Goal: Task Accomplishment & Management: Use online tool/utility

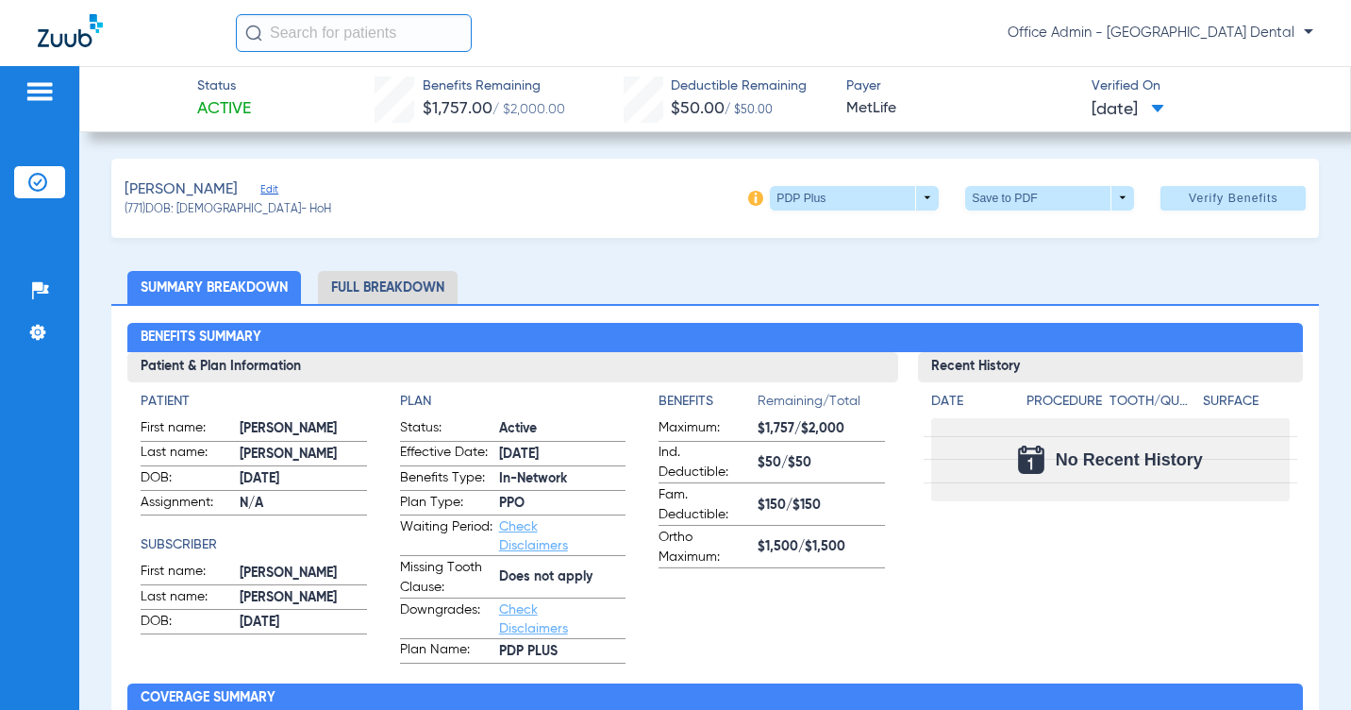
click at [44, 195] on li "Insurance Verification" at bounding box center [39, 182] width 51 height 32
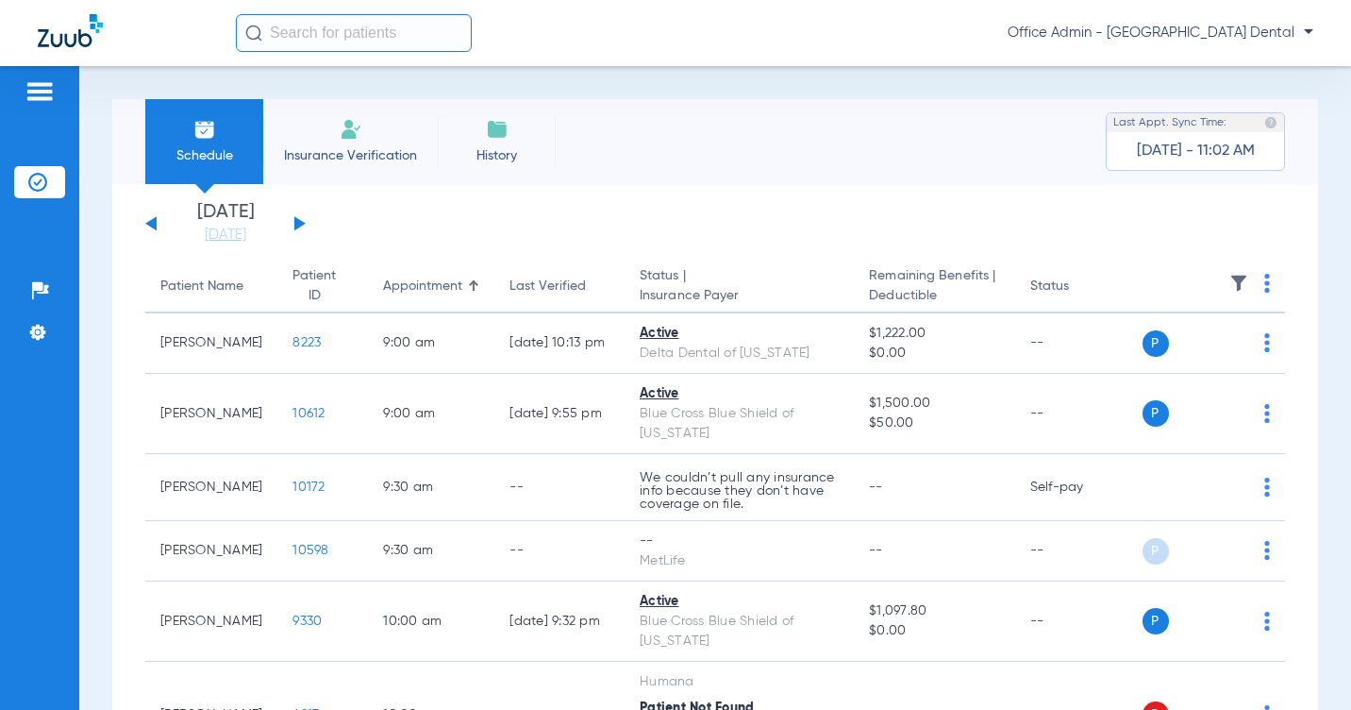
click at [296, 224] on button at bounding box center [299, 223] width 11 height 14
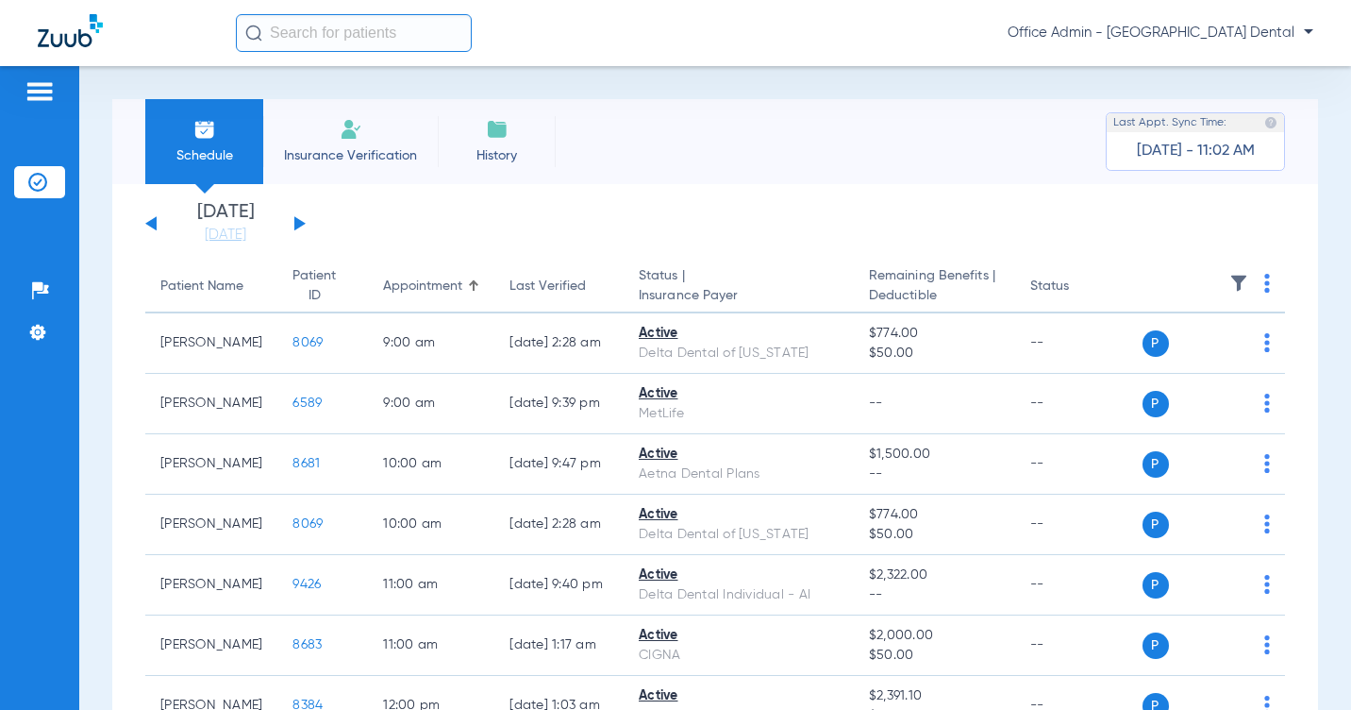
scroll to position [94, 0]
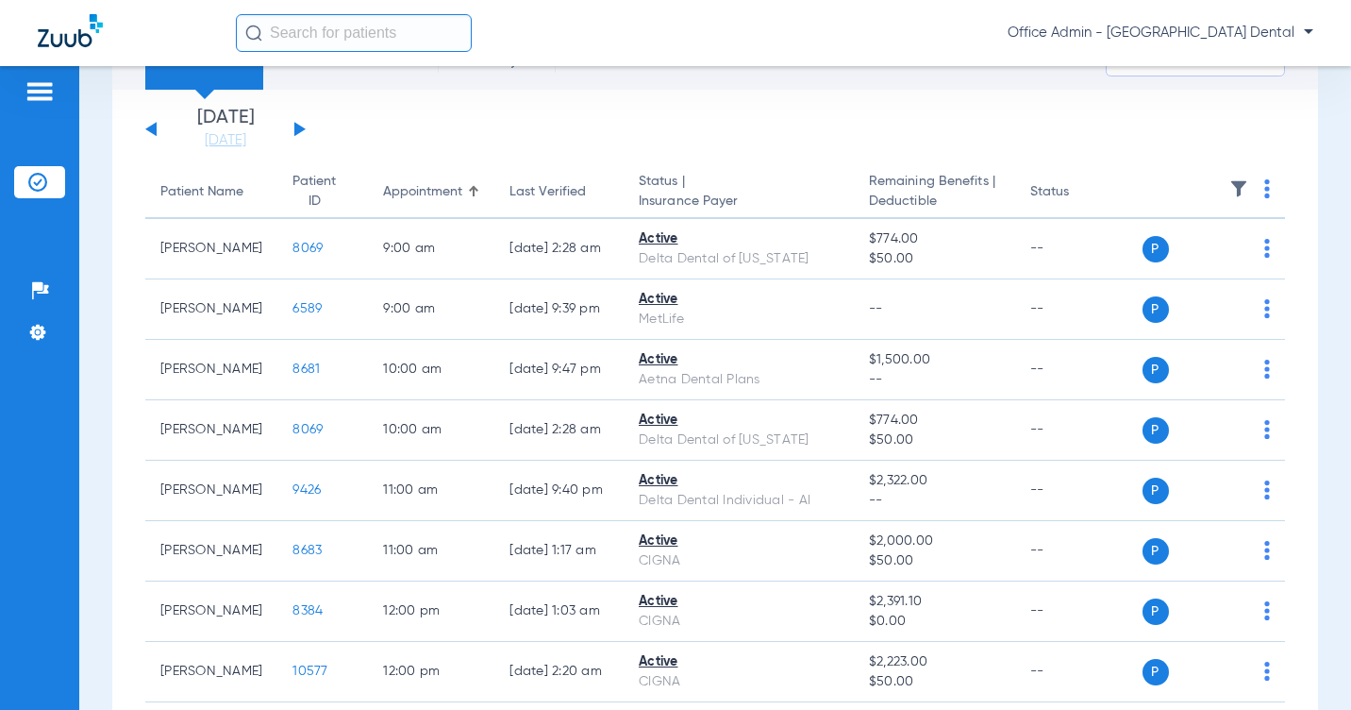
click at [553, 124] on app-single-date-navigator "[DATE] [DATE] [DATE] [DATE] [DATE] [DATE] [DATE] [DATE] [DATE] [DATE] [DATE] [D…" at bounding box center [715, 130] width 1140 height 42
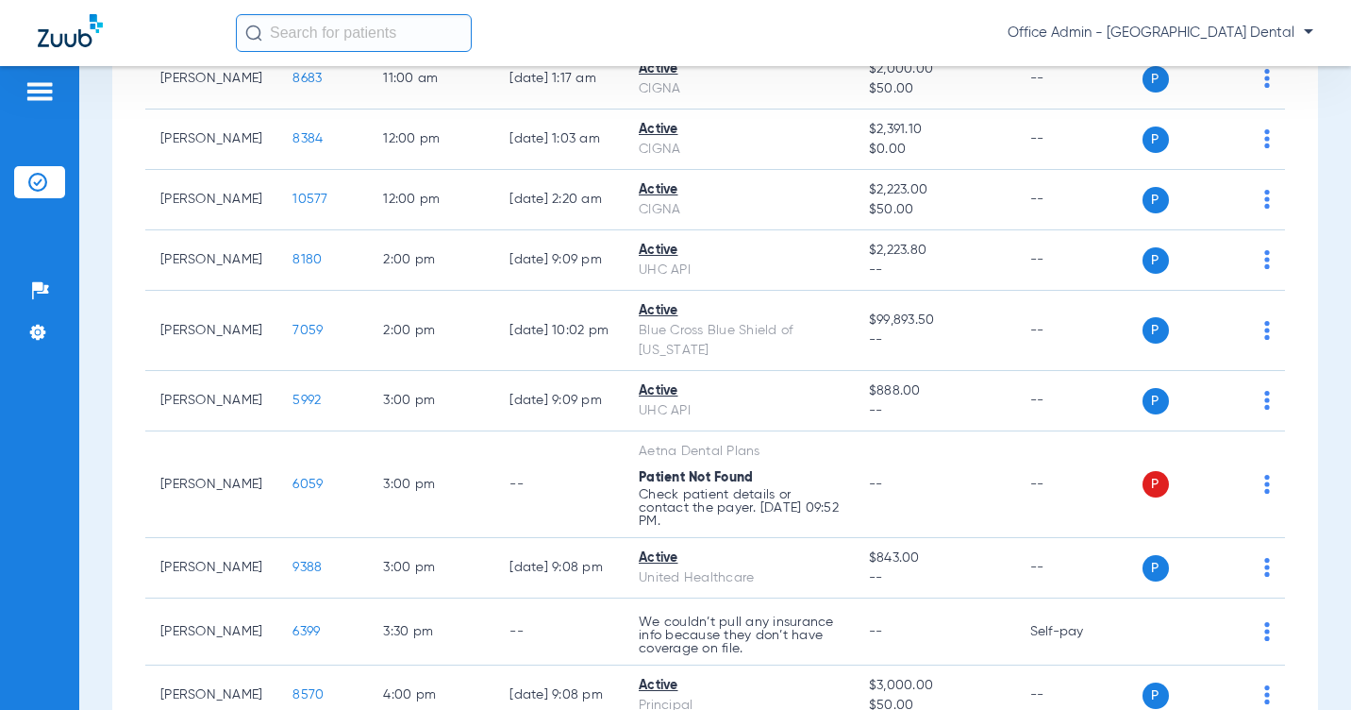
scroll to position [661, 0]
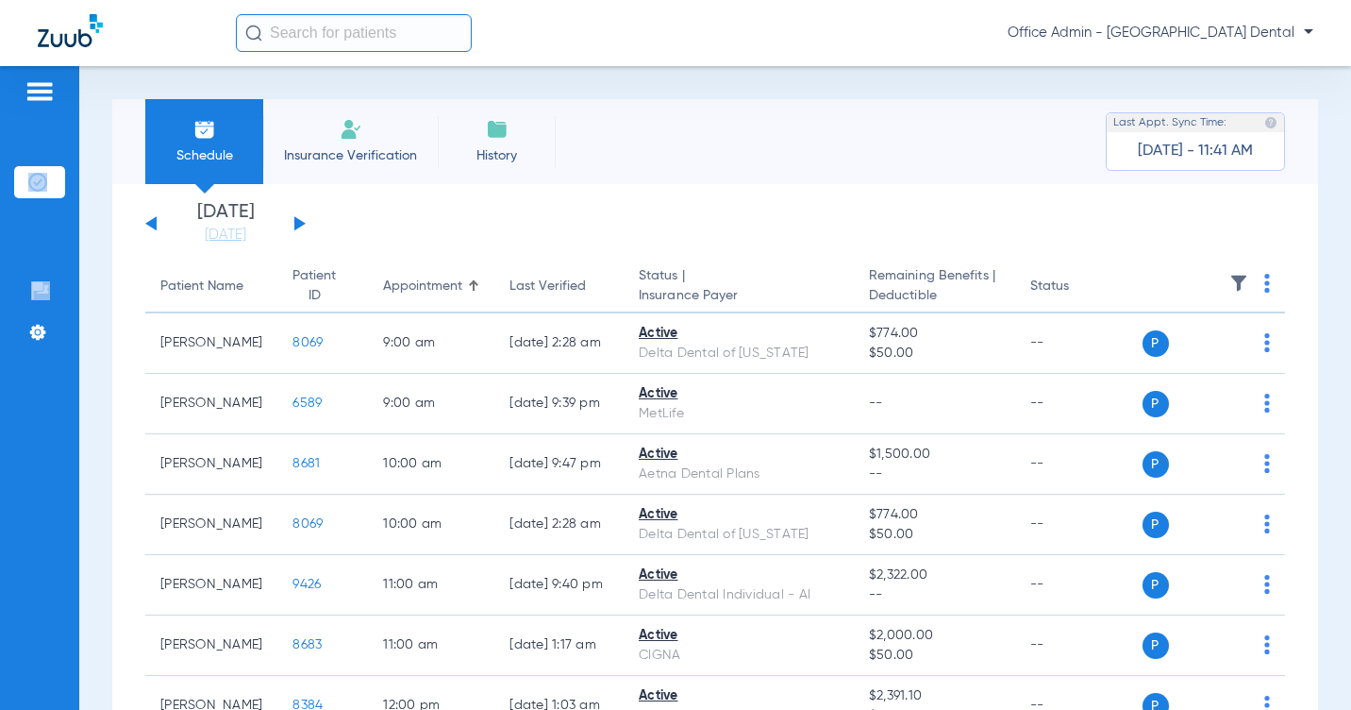
click at [729, 179] on div "Schedule Insurance Verification History Last Appt. Sync Time: [DATE] - 11:41 AM" at bounding box center [715, 141] width 1206 height 85
